Goal: Task Accomplishment & Management: Use online tool/utility

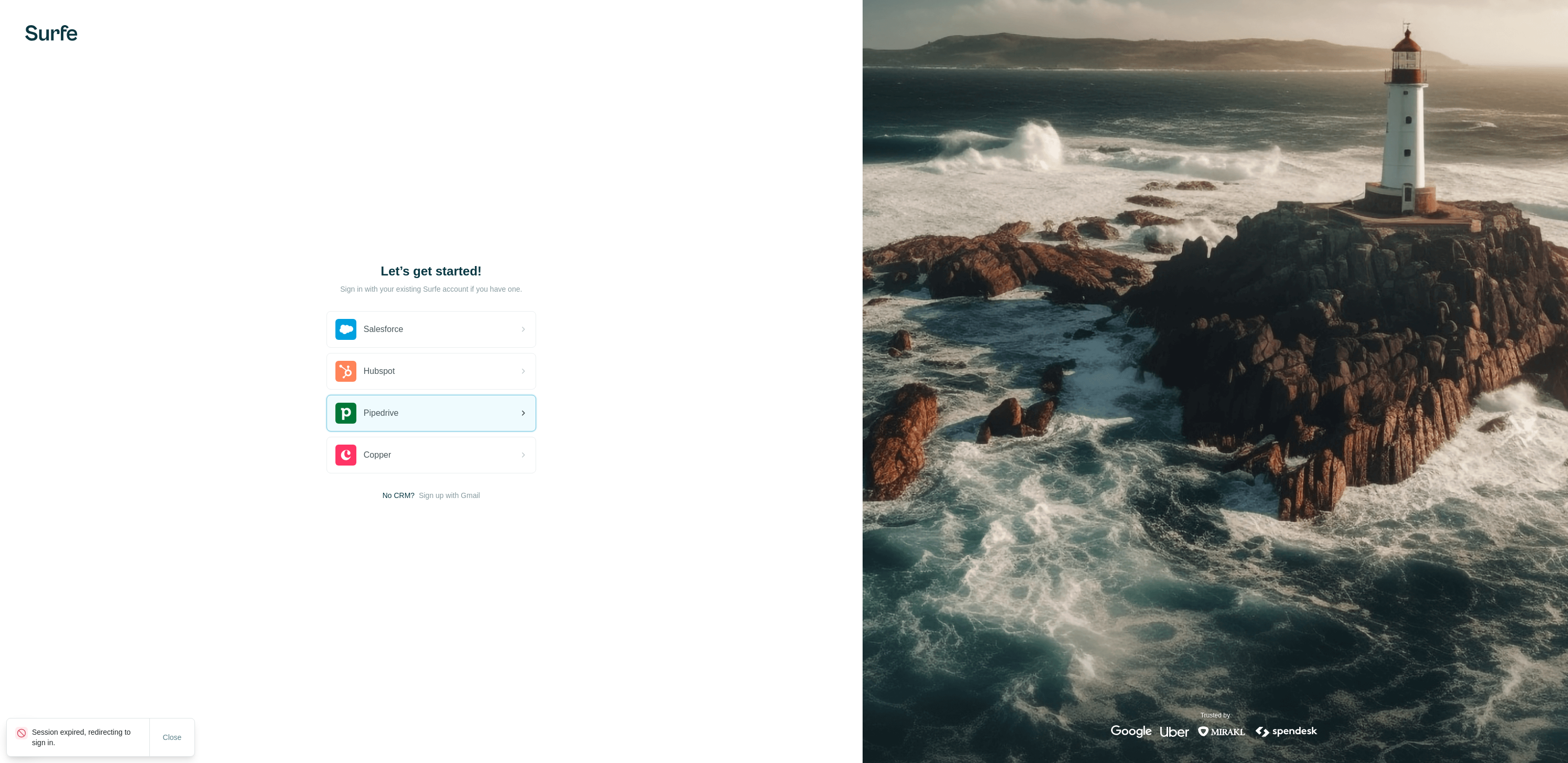
click at [423, 422] on div "Pipedrive" at bounding box center [431, 413] width 209 height 36
